Goal: Find contact information: Find contact information

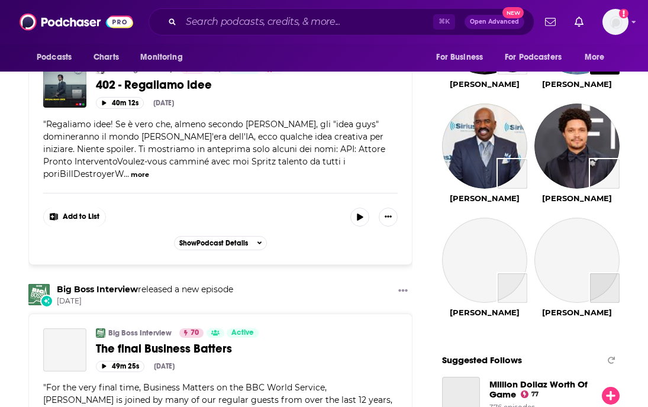
scroll to position [1187, 0]
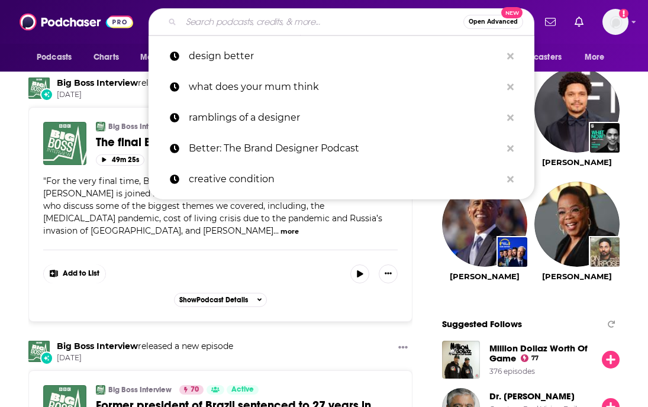
click at [236, 22] on input "Search podcasts, credits, & more..." at bounding box center [322, 21] width 282 height 19
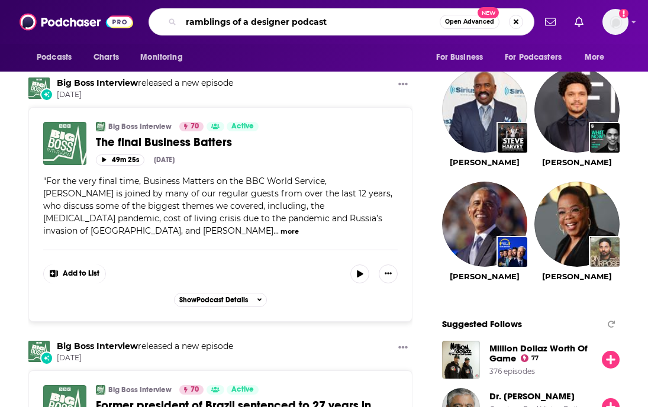
type input "ramblings of a designer podcast"
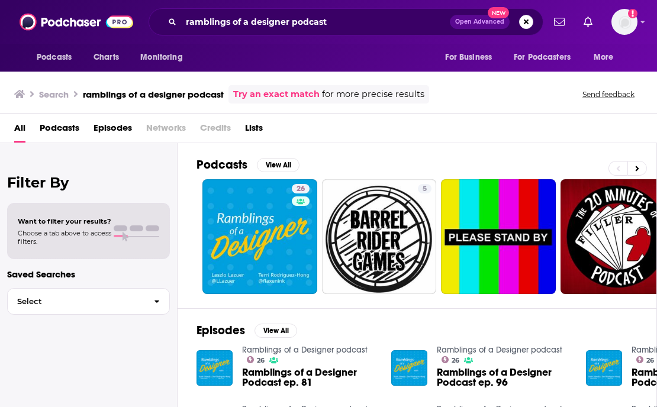
click at [247, 295] on div "Podcasts View All 26 5 4" at bounding box center [427, 225] width 461 height 165
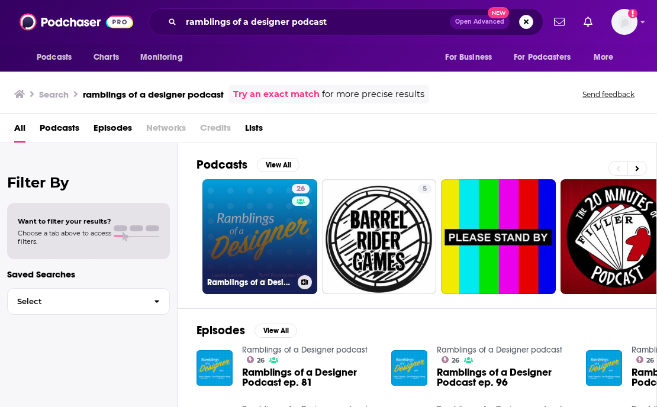
click at [251, 262] on link "26 Ramblings of a Designer podcast" at bounding box center [260, 236] width 115 height 115
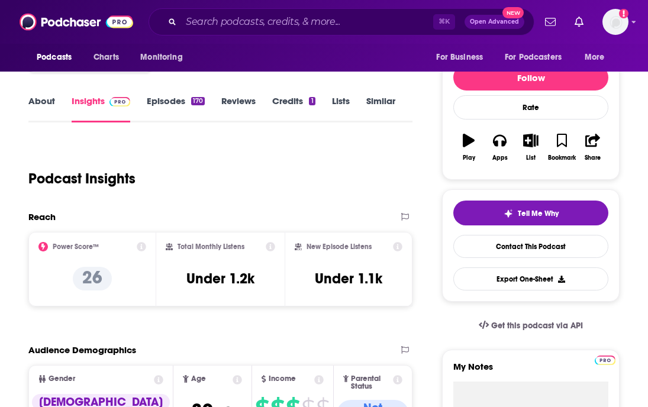
scroll to position [209, 0]
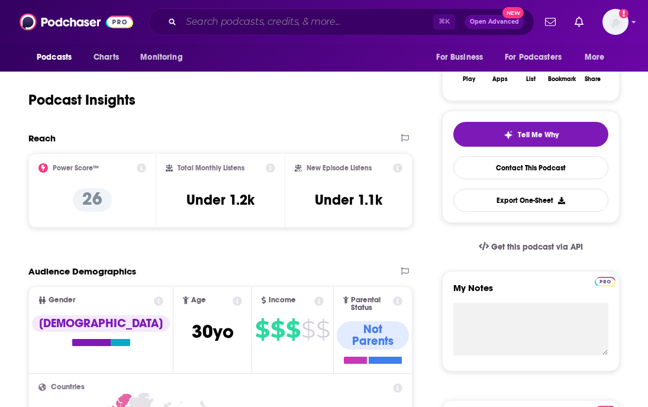
click at [281, 19] on input "Search podcasts, credits, & more..." at bounding box center [307, 21] width 252 height 19
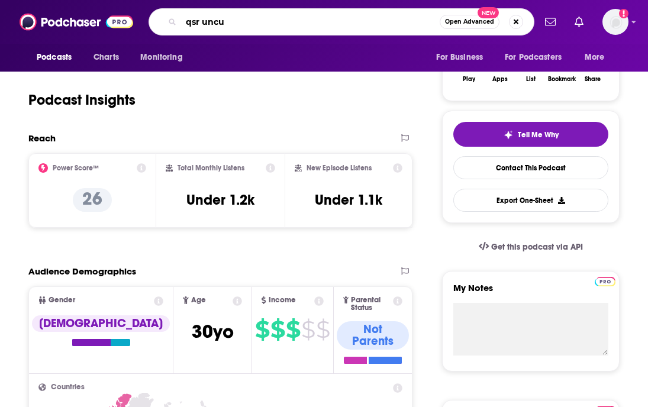
type input "qsr uncut"
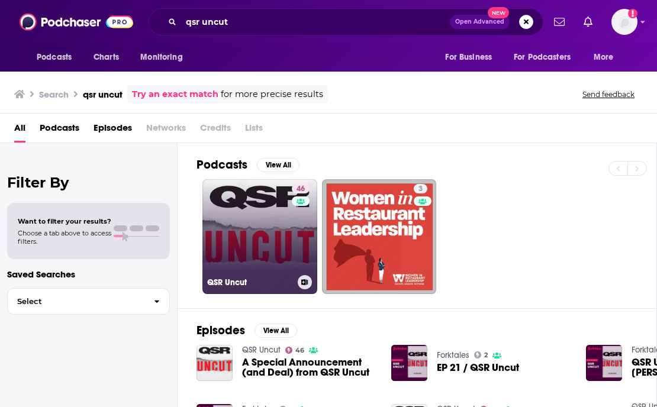
click at [262, 266] on link "46 QSR Uncut" at bounding box center [260, 236] width 115 height 115
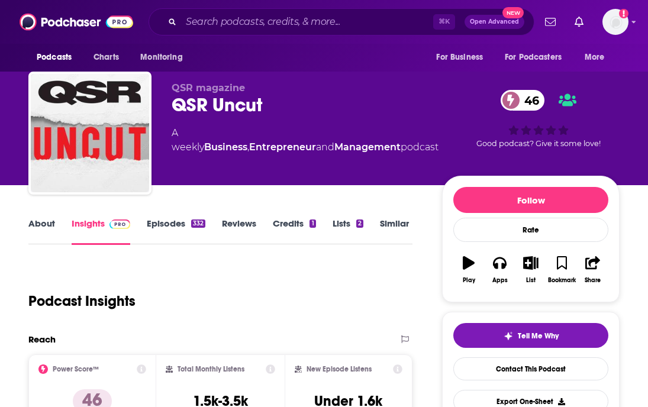
scroll to position [98, 0]
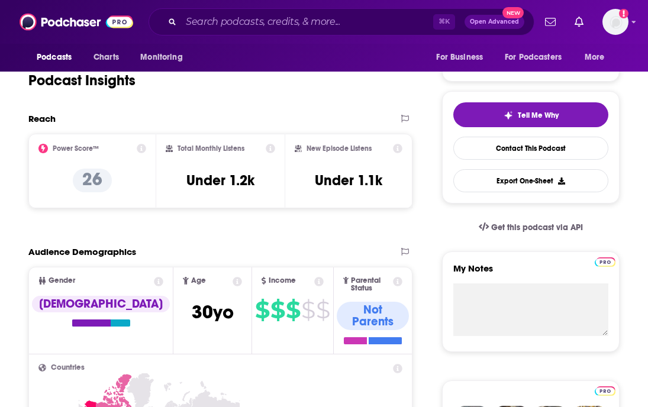
scroll to position [20, 0]
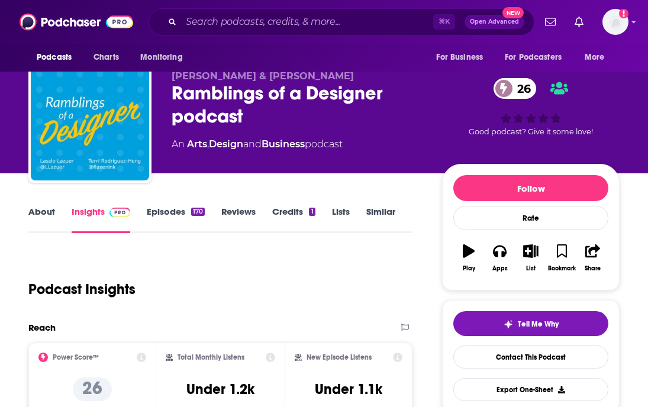
click at [40, 215] on link "About" at bounding box center [41, 219] width 27 height 27
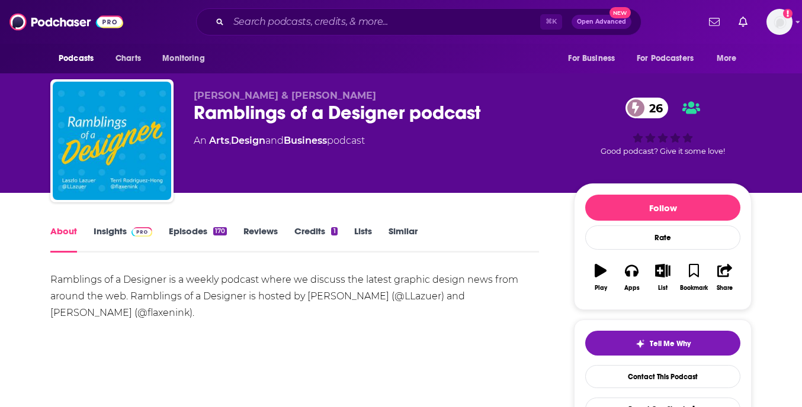
click at [361, 303] on div "Ramblings of a Designer is a weekly podcast where we discuss the latest graphic…" at bounding box center [294, 297] width 489 height 50
click at [306, 297] on div "Ramblings of a Designer is a weekly podcast where we discuss the latest graphic…" at bounding box center [294, 297] width 489 height 50
drag, startPoint x: 310, startPoint y: 298, endPoint x: 421, endPoint y: 299, distance: 110.7
click at [421, 299] on div "Ramblings of a Designer is a weekly podcast where we discuss the latest graphic…" at bounding box center [294, 297] width 489 height 50
copy div "[PERSON_NAME] (@LLazuer"
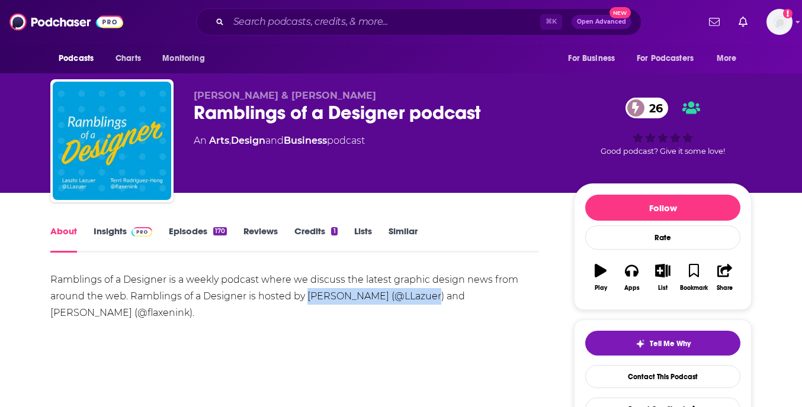
click at [111, 228] on link "Insights" at bounding box center [123, 239] width 59 height 27
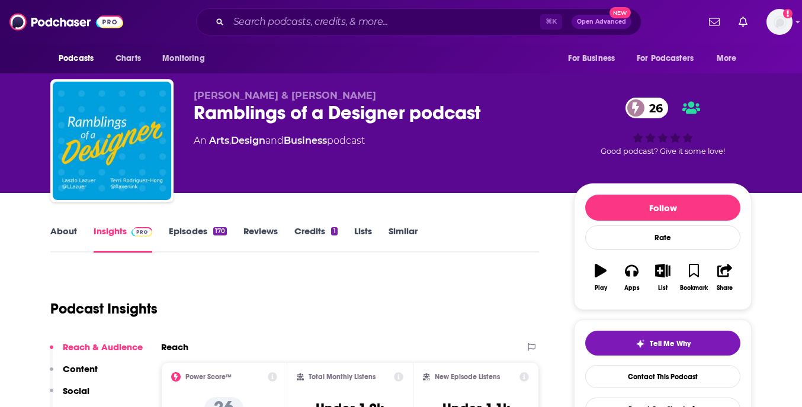
click at [60, 228] on link "About" at bounding box center [63, 239] width 27 height 27
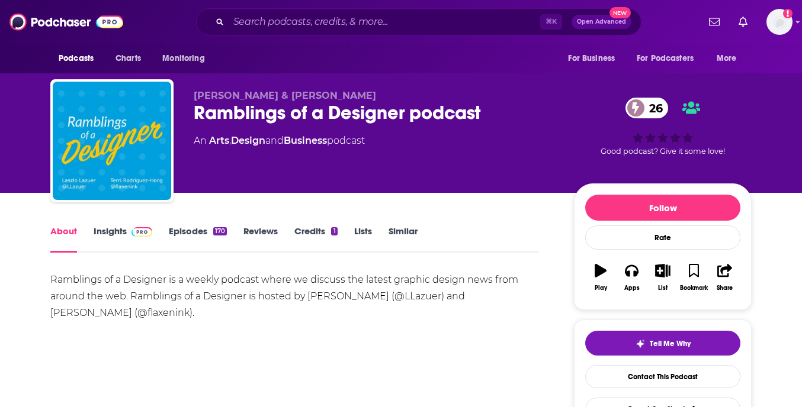
drag, startPoint x: 306, startPoint y: 297, endPoint x: 512, endPoint y: 316, distance: 207.6
click at [512, 316] on div "Ramblings of a Designer is a weekly podcast where we discuss the latest graphic…" at bounding box center [294, 297] width 489 height 50
copy div "[PERSON_NAME] (@LLazuer) and [PERSON_NAME] (@flaxenink)."
